Goal: Check status: Check status

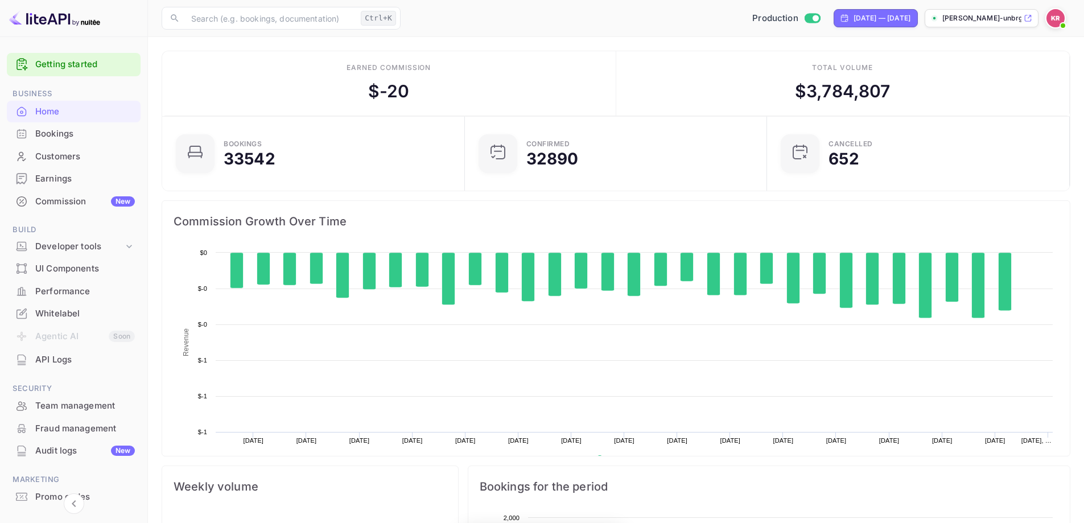
scroll to position [176, 287]
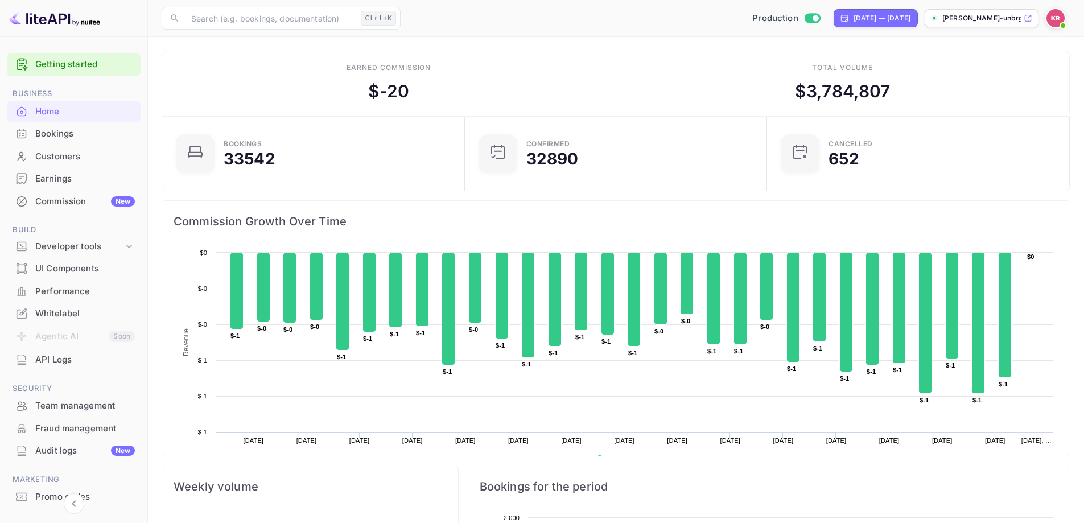
click at [60, 134] on div "Bookings" at bounding box center [85, 133] width 100 height 13
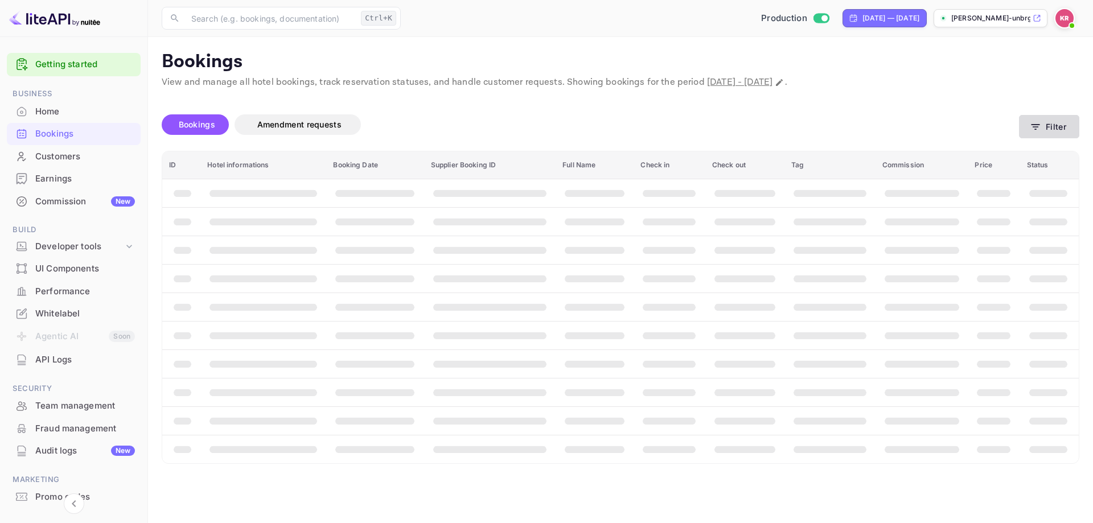
click at [1052, 134] on button "Filter" at bounding box center [1049, 126] width 60 height 23
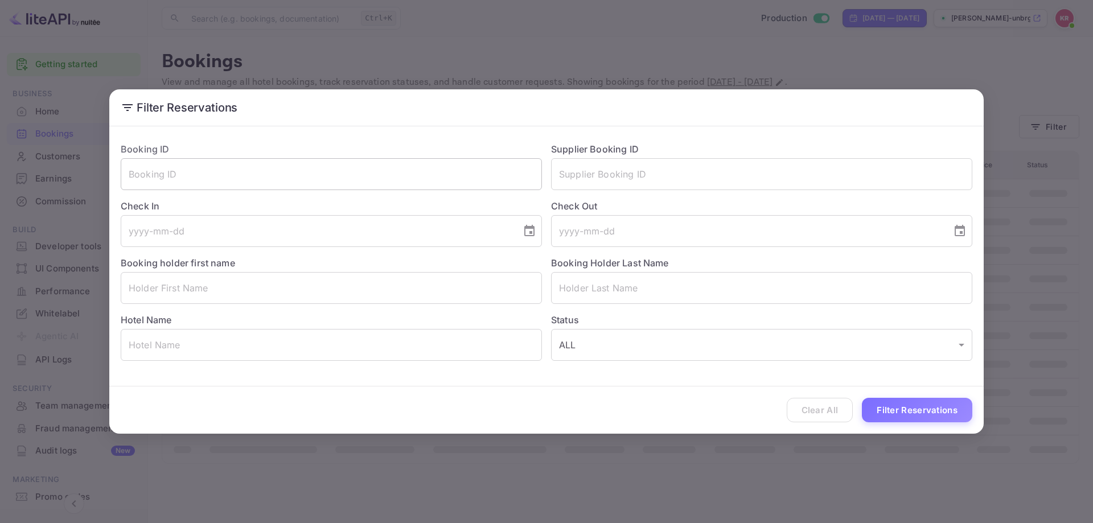
click at [261, 186] on input "text" at bounding box center [331, 174] width 421 height 32
paste input "R6AQKaNgo"
type input "R6AQKaNgo"
click at [923, 395] on div "Clear All Filter Reservations" at bounding box center [546, 409] width 874 height 47
click at [912, 416] on button "Filter Reservations" at bounding box center [917, 410] width 110 height 24
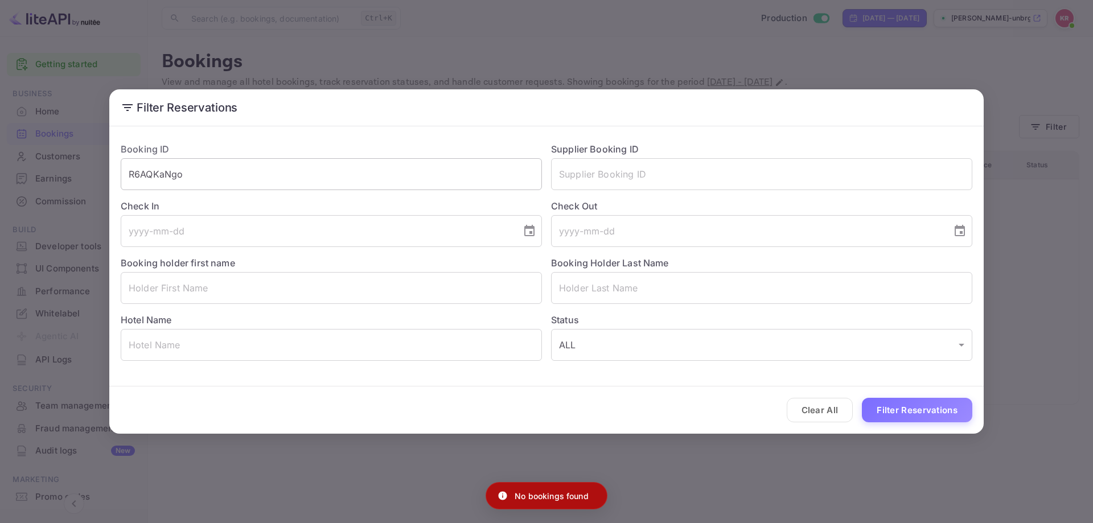
click at [260, 182] on input "R6AQKaNgo" at bounding box center [331, 174] width 421 height 32
click at [862, 398] on button "Filter Reservations" at bounding box center [917, 410] width 110 height 24
click at [1006, 279] on div "Filter Reservations Booking ID R6AQKaNgo ​ Supplier Booking ID ​ Check In ​ Che…" at bounding box center [546, 261] width 1093 height 523
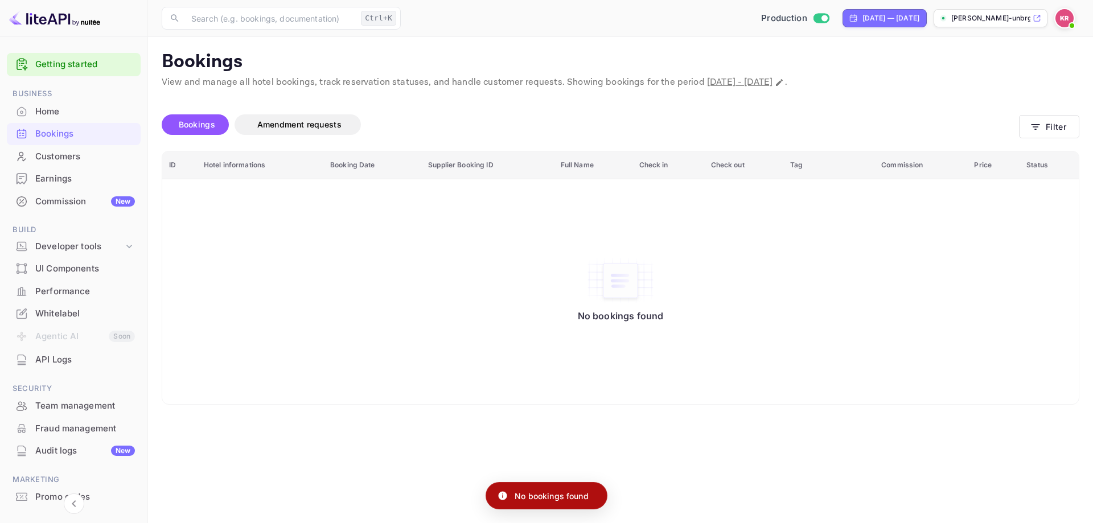
click at [1072, 14] on div at bounding box center [1064, 18] width 20 height 20
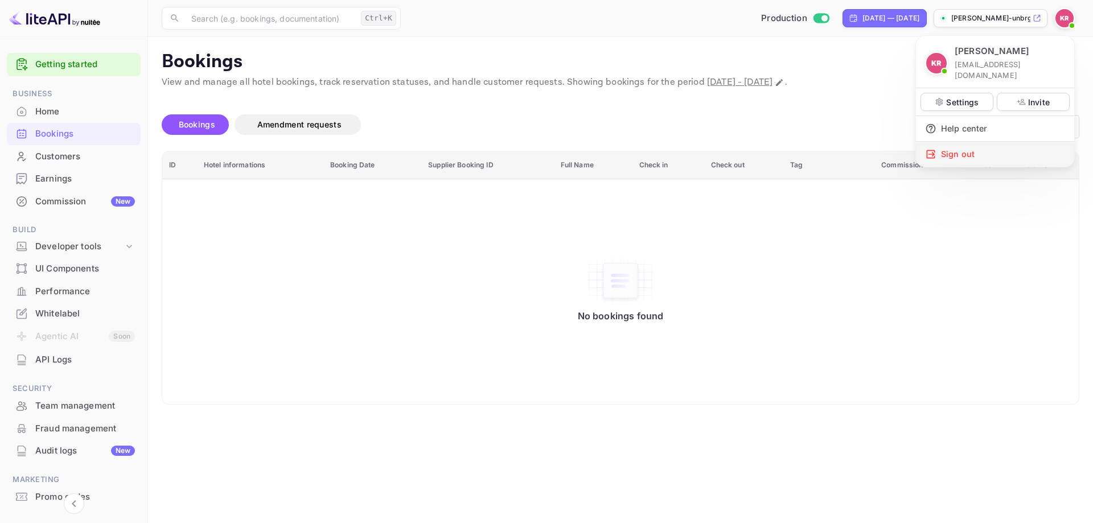
click at [951, 142] on div "Sign out" at bounding box center [995, 154] width 158 height 25
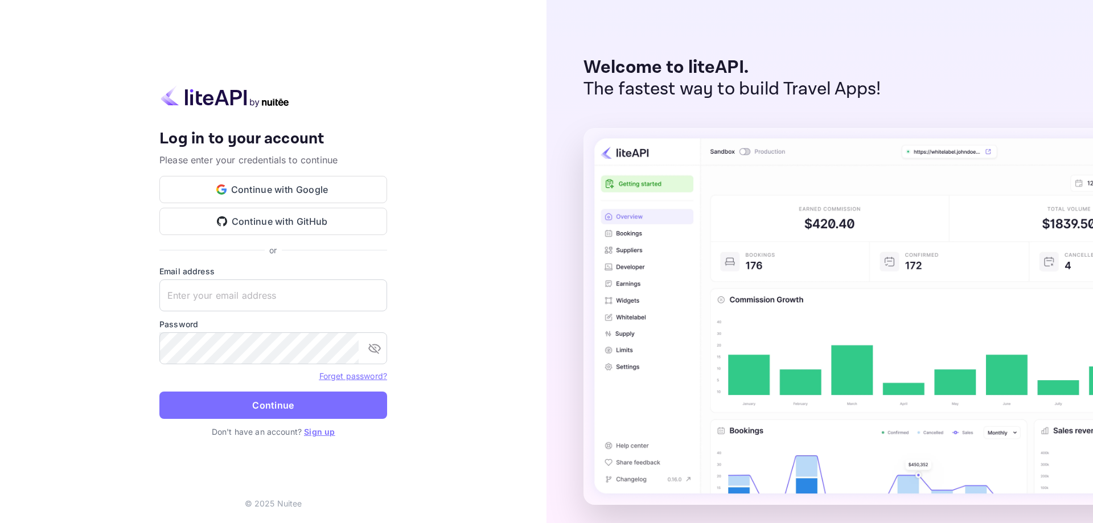
type input "[EMAIL_ADDRESS][DOMAIN_NAME]"
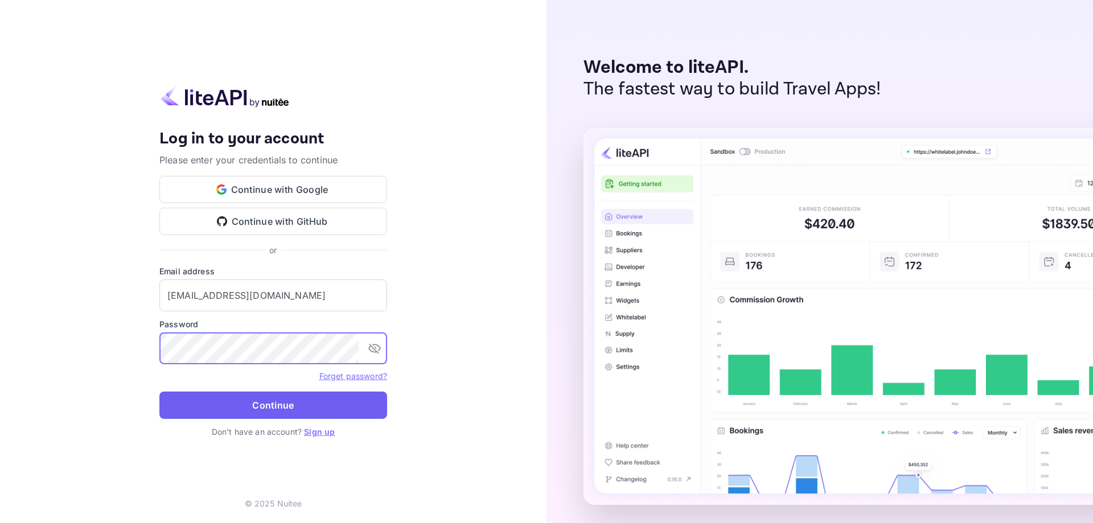
click at [204, 412] on button "Continue" at bounding box center [273, 405] width 228 height 27
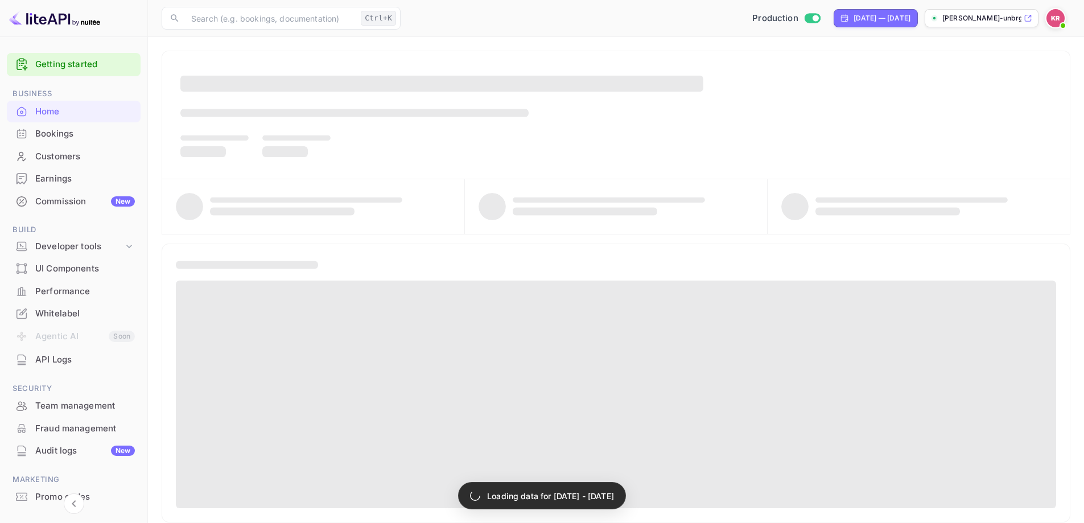
click at [68, 140] on div "Bookings" at bounding box center [85, 133] width 100 height 13
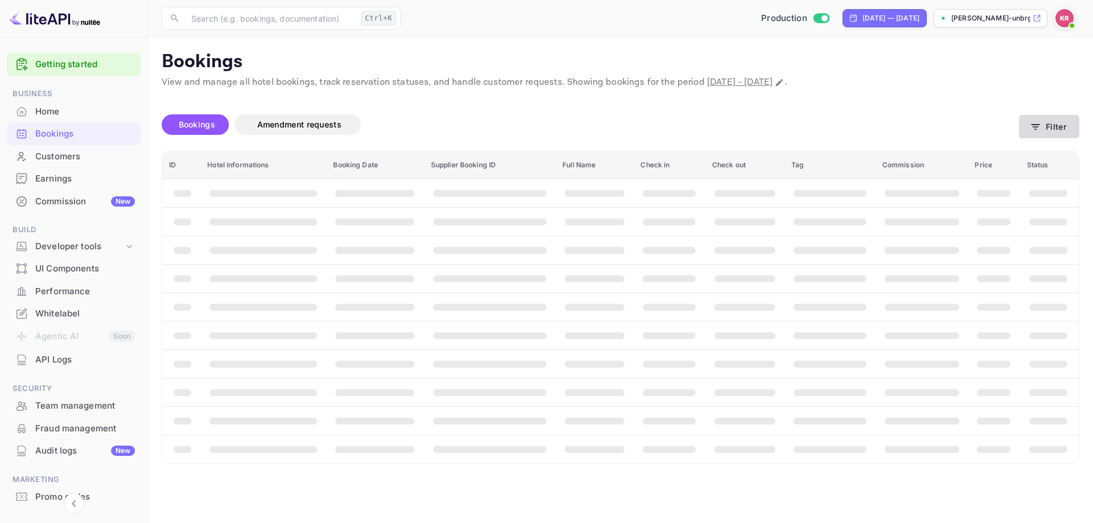
click at [1064, 131] on button "Filter" at bounding box center [1049, 126] width 60 height 23
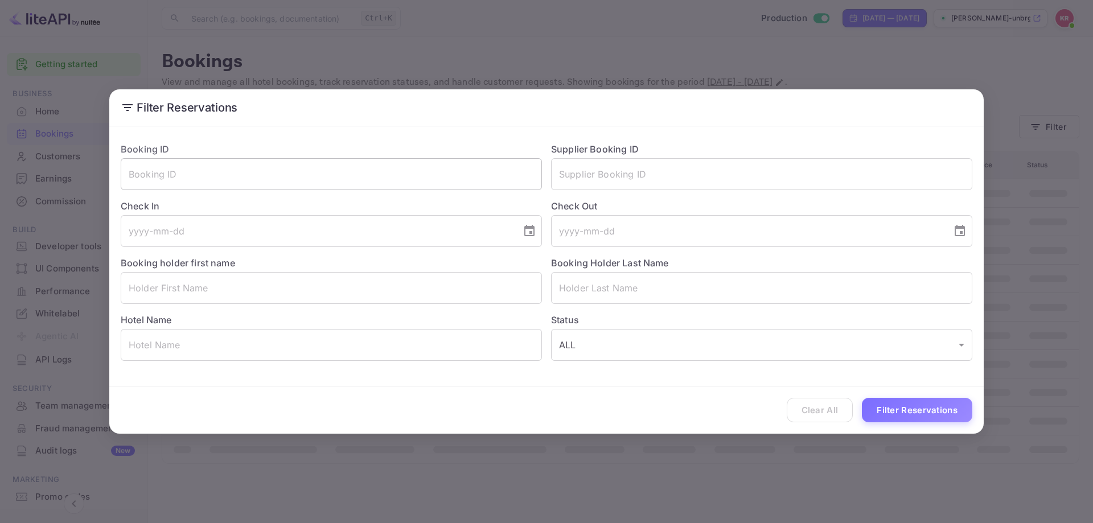
click at [379, 171] on input "text" at bounding box center [331, 174] width 421 height 32
paste input "R6AQKaNgo"
type input "R6AQKaNgo"
click at [947, 410] on button "Filter Reservations" at bounding box center [917, 410] width 110 height 24
click at [1051, 295] on div "Filter Reservations Booking ID R6AQKaNgo ​ Supplier Booking ID ​ Check In ​ Che…" at bounding box center [546, 261] width 1093 height 523
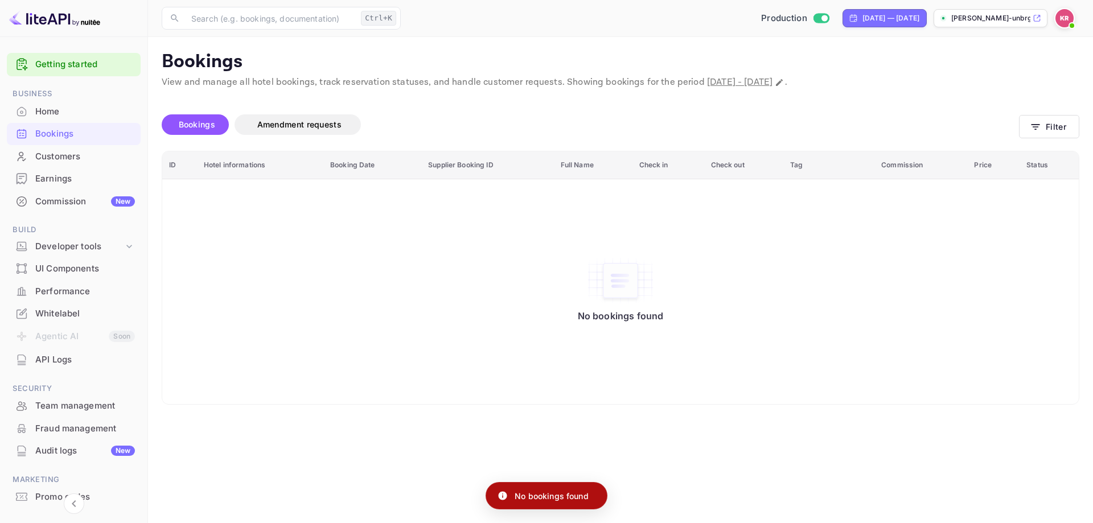
click at [1064, 19] on img at bounding box center [1064, 18] width 18 height 18
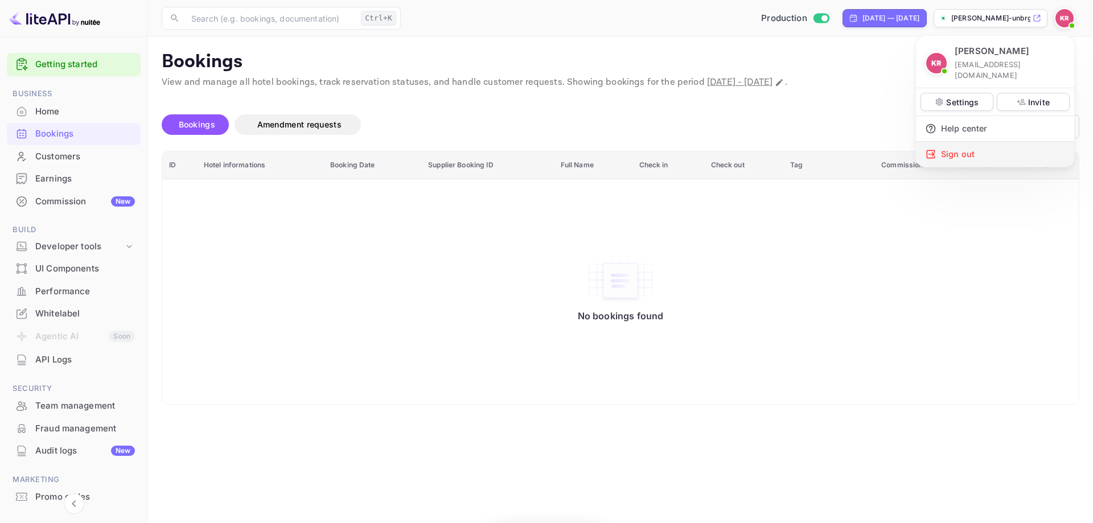
click at [969, 147] on div "Sign out" at bounding box center [995, 154] width 158 height 25
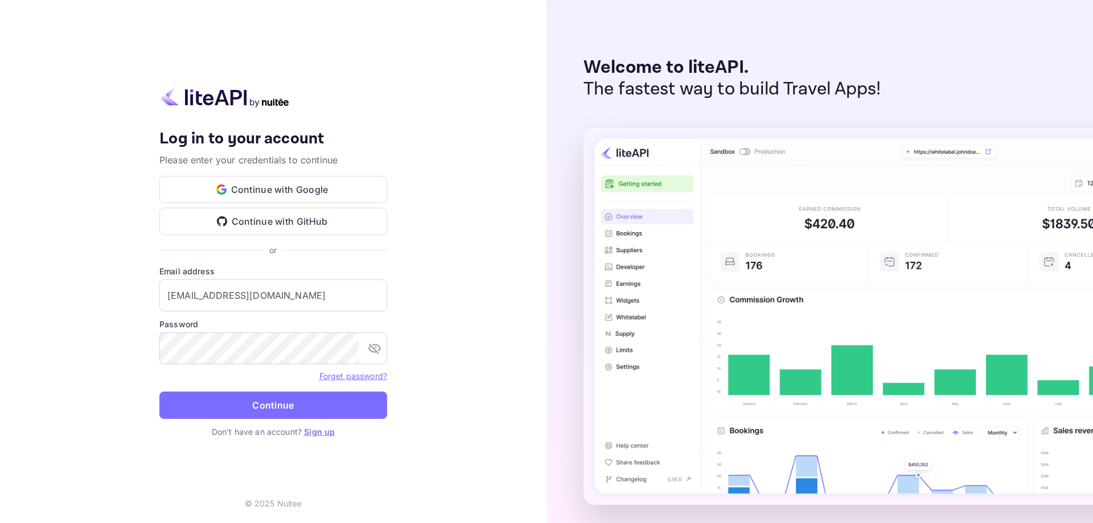
click at [221, 329] on label "Password" at bounding box center [273, 324] width 228 height 12
type input "[EMAIL_ADDRESS][DOMAIN_NAME]"
click at [237, 398] on button "Continue" at bounding box center [273, 405] width 228 height 27
